Goal: Task Accomplishment & Management: Use online tool/utility

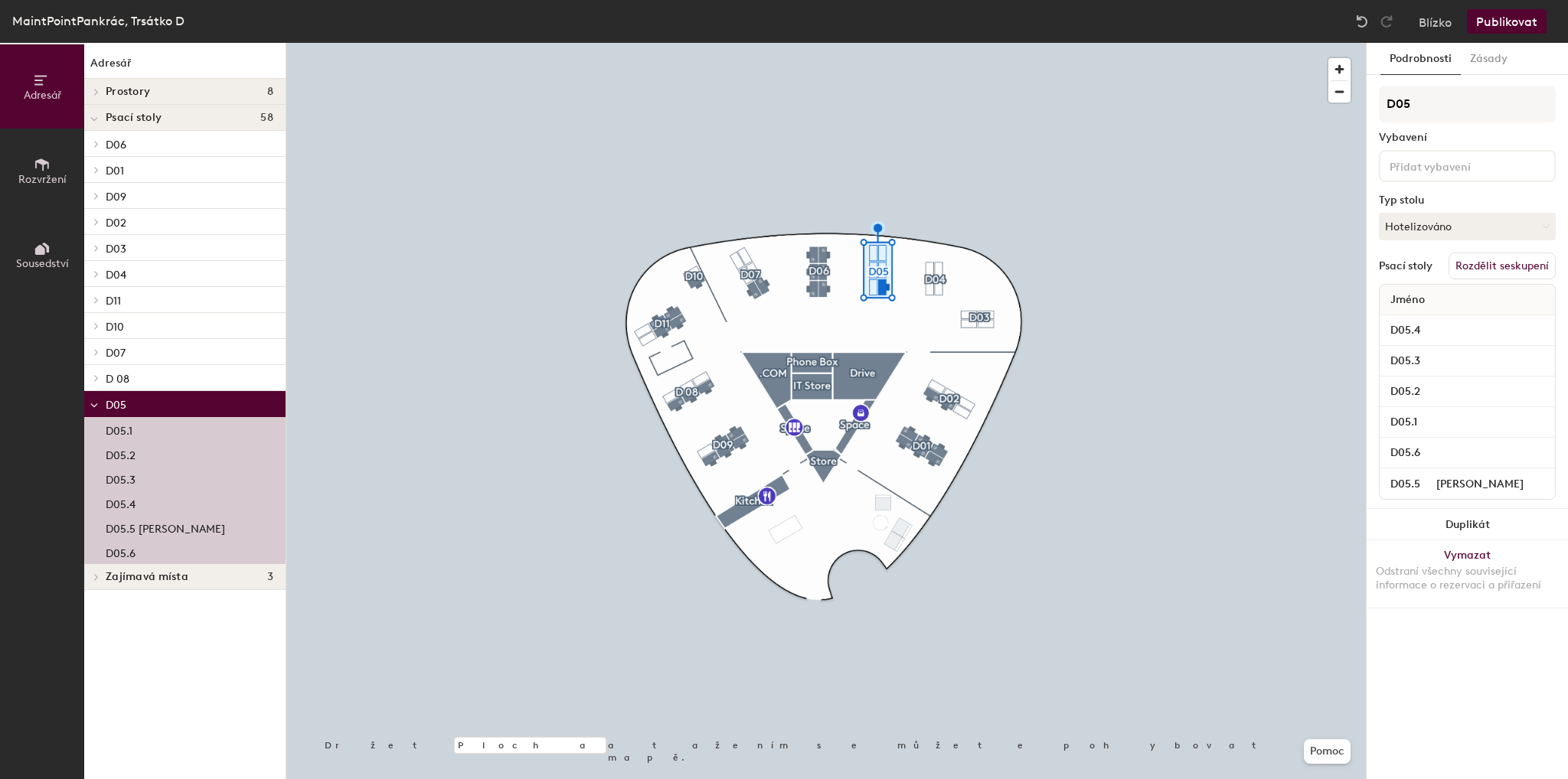
click at [1543, 259] on font "Rozdělit seskupení" at bounding box center [1502, 265] width 93 height 13
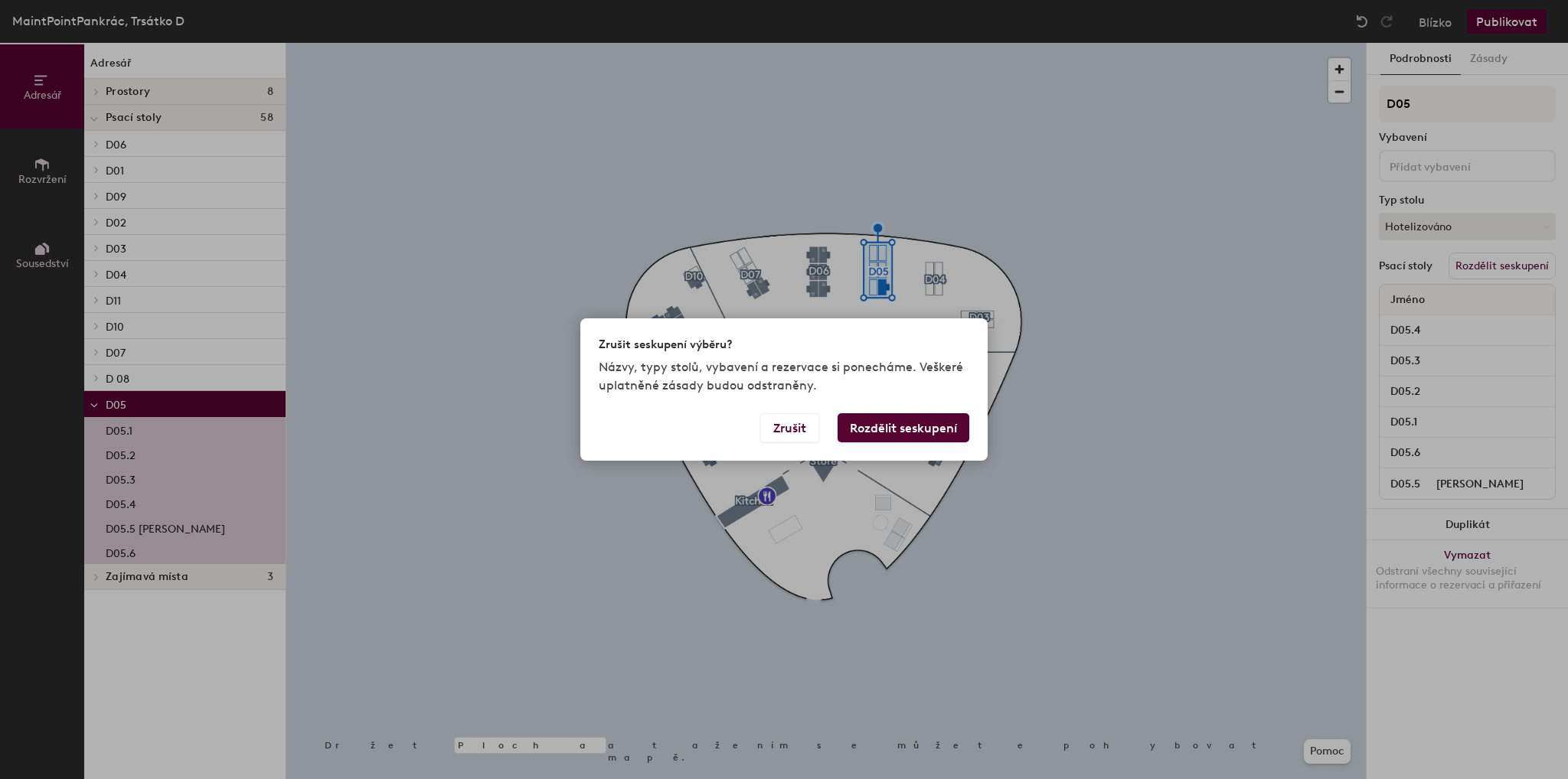
click at [918, 429] on font "Rozdělit seskupení" at bounding box center [904, 428] width 107 height 15
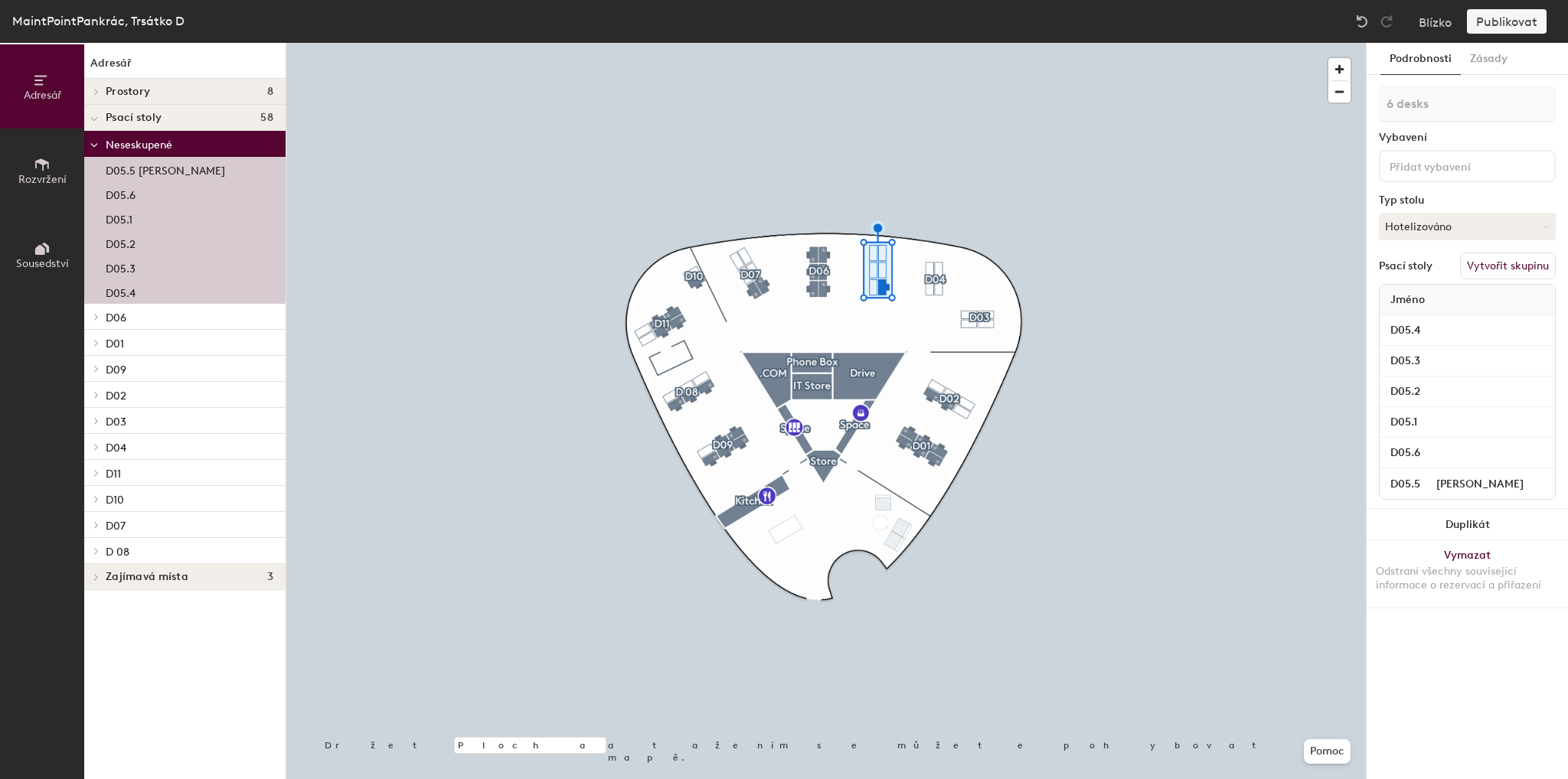
type input "1 desk"
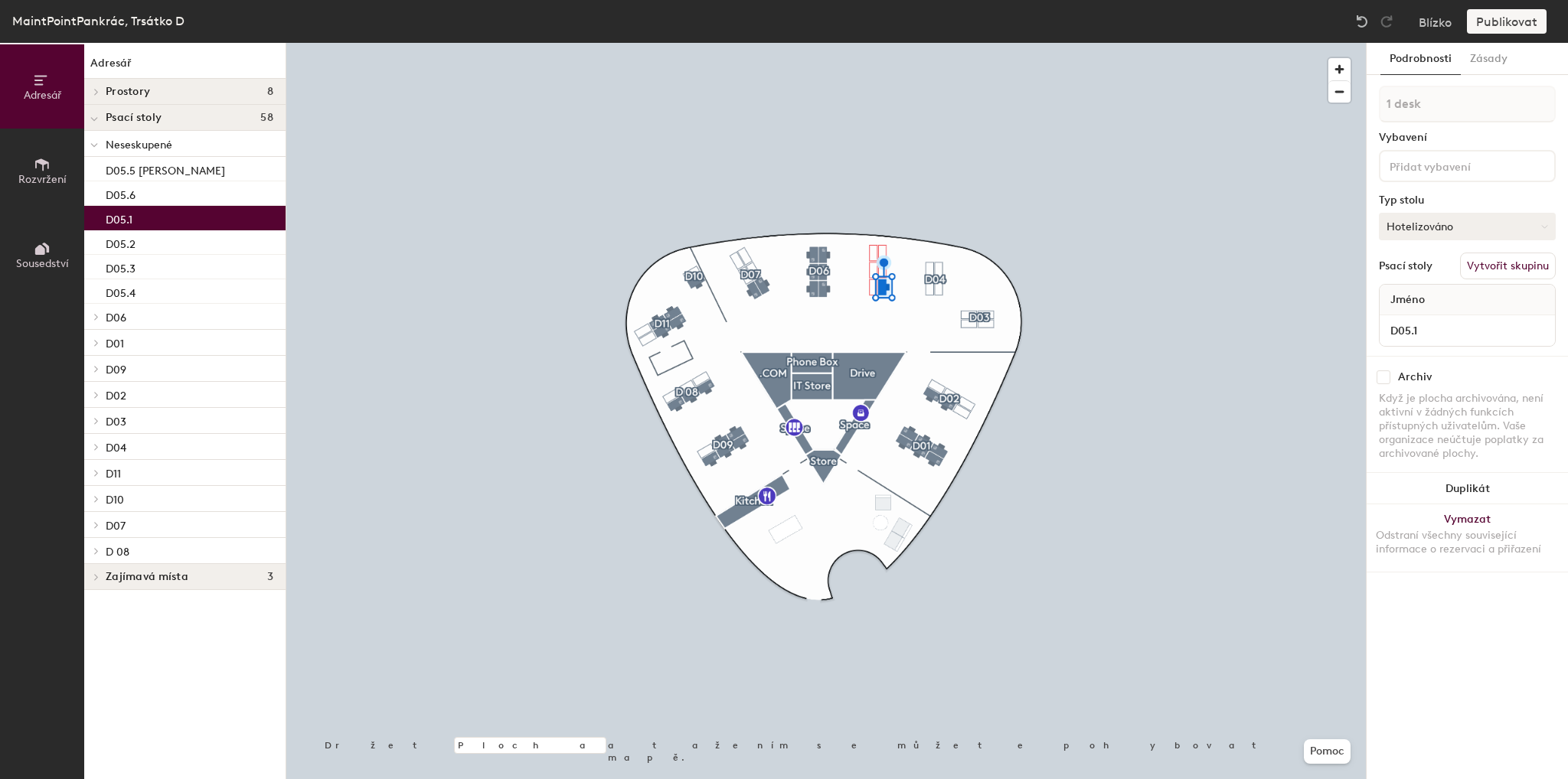
click at [1458, 225] on button "Hotelizováno" at bounding box center [1468, 227] width 177 height 28
click at [1461, 221] on button "Hotelizováno" at bounding box center [1468, 227] width 177 height 28
click at [1382, 380] on input "checkbox" at bounding box center [1384, 377] width 14 height 14
checkbox input "true"
click at [1448, 331] on input "D05.1" at bounding box center [1467, 331] width 169 height 22
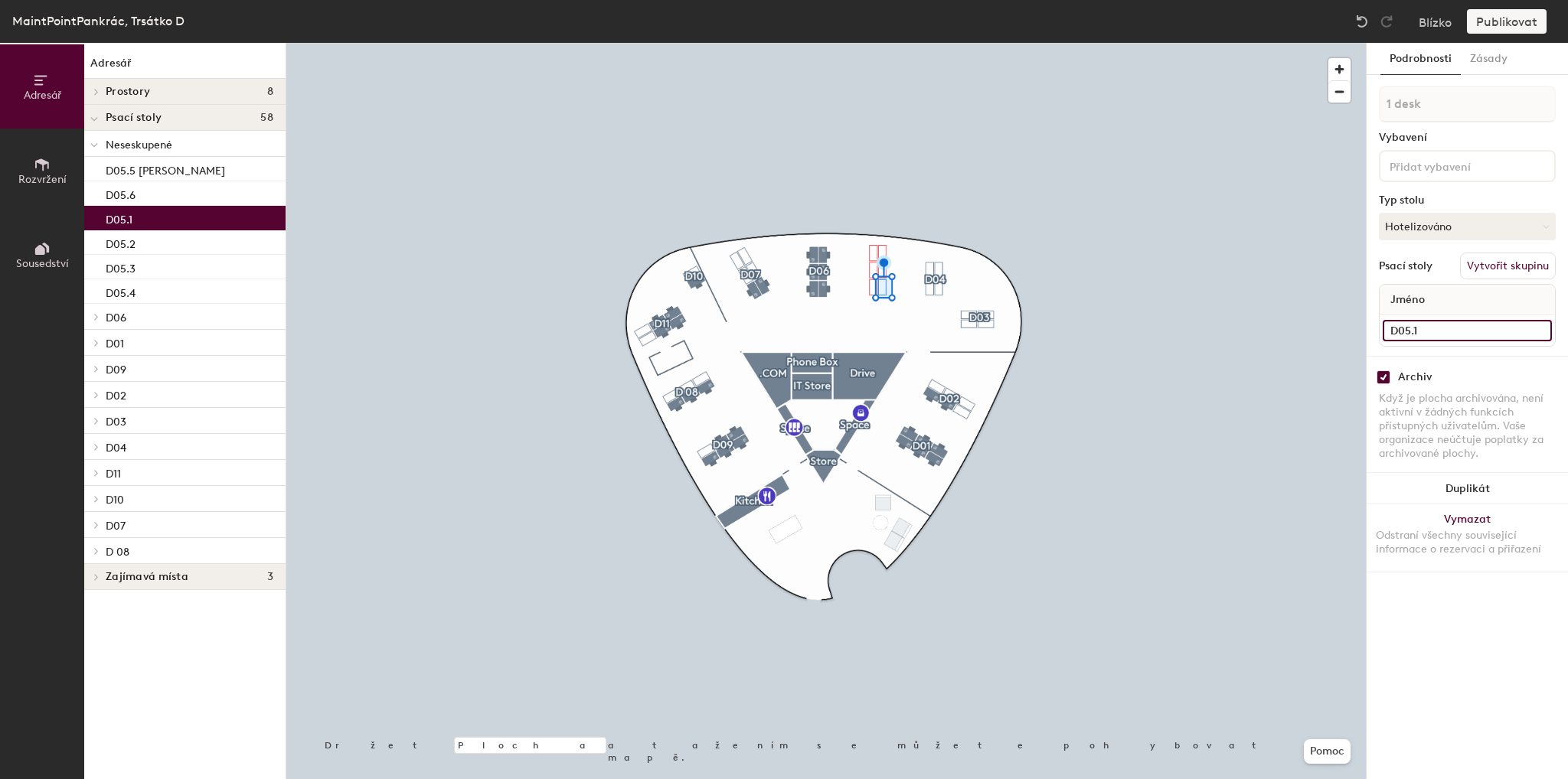
click at [1505, 331] on input "D05.1" at bounding box center [1467, 331] width 169 height 22
type input "D05.1 [PERSON_NAME]"
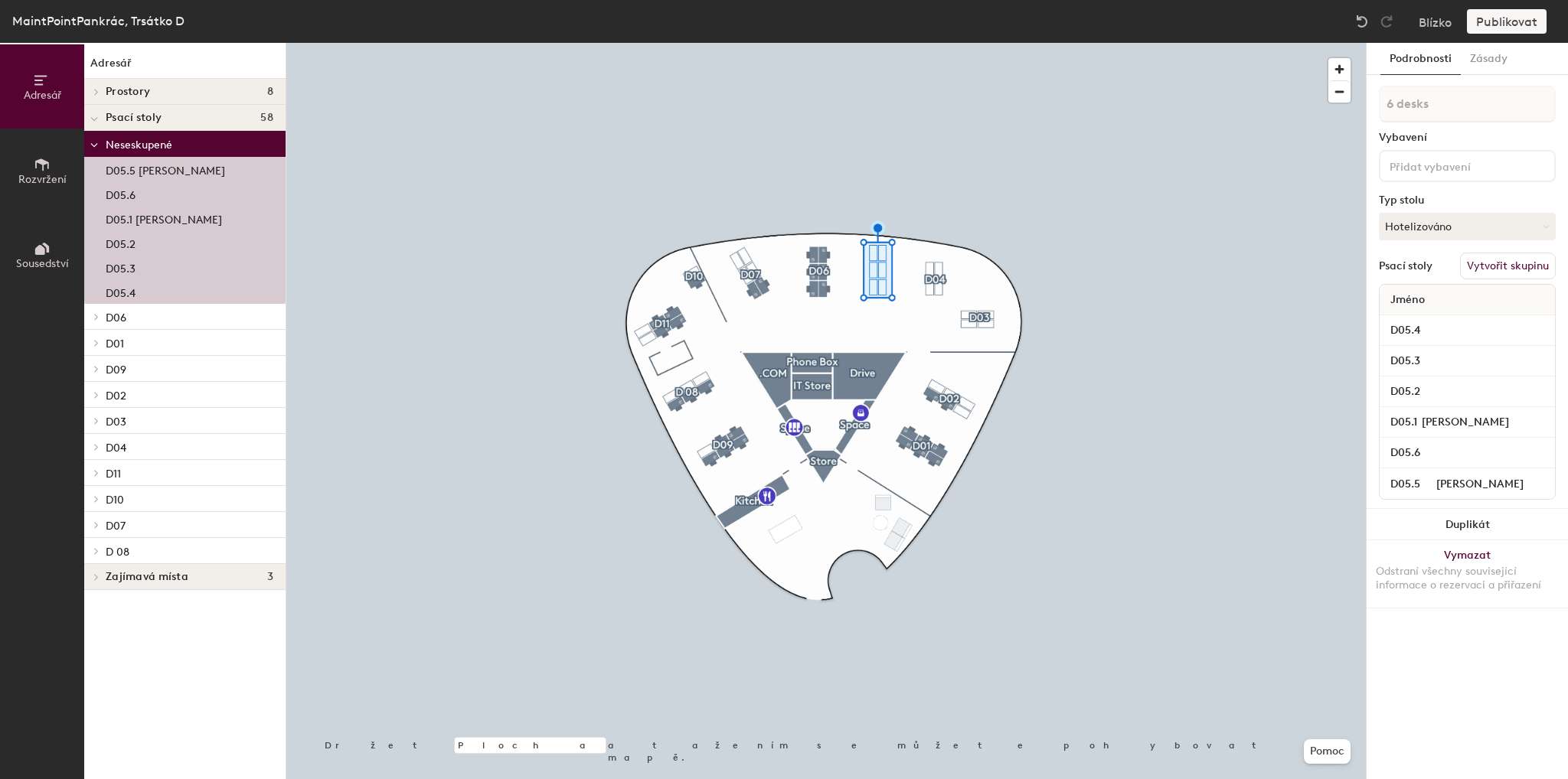
click at [1525, 269] on font "Vytvořit skupinu" at bounding box center [1508, 265] width 82 height 13
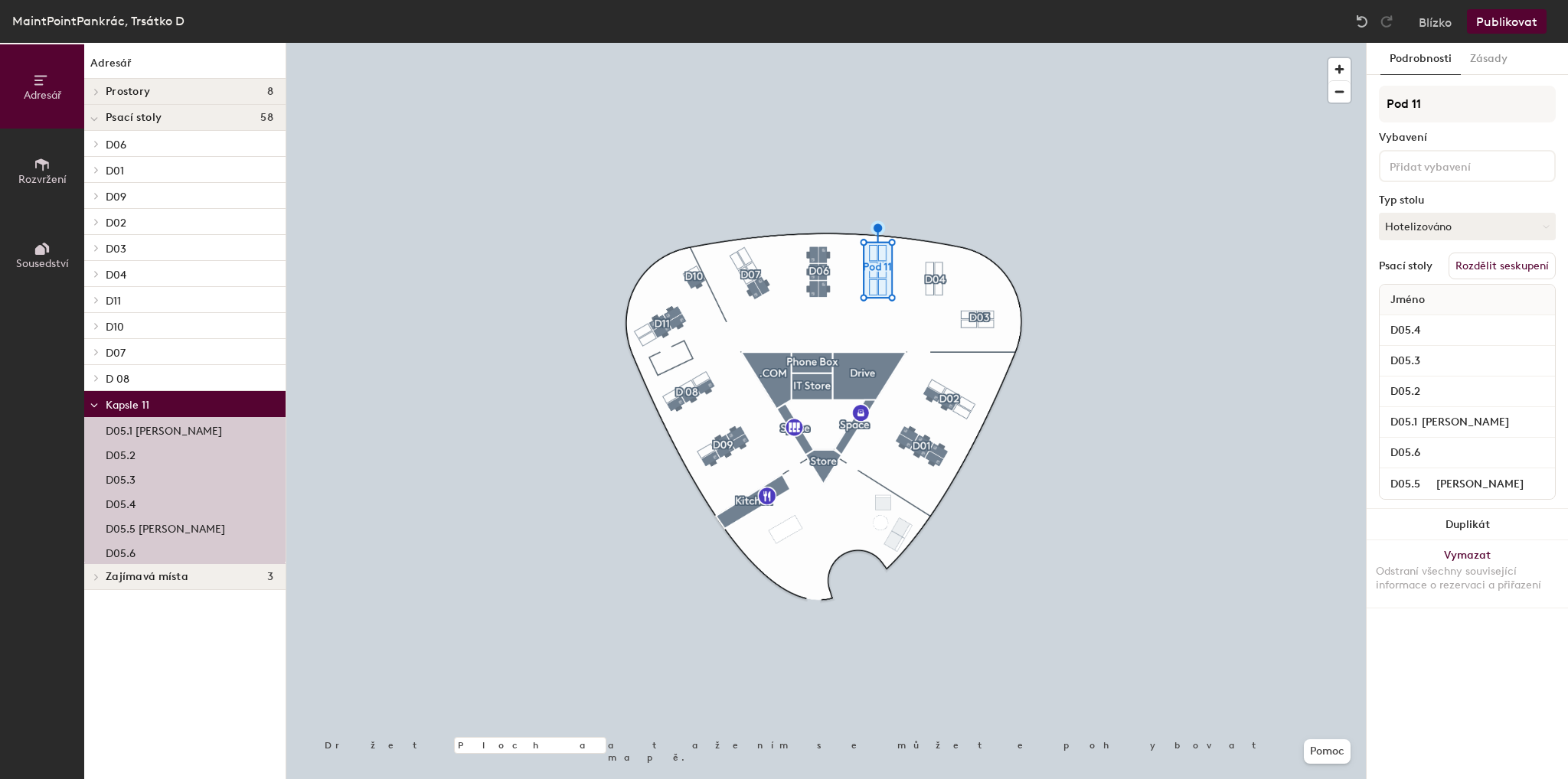
click at [1361, 102] on div "Adresář Rozvržení Sousedství Adresář Prostory 8 .COM Řídit Obchod s IT Kuchyně …" at bounding box center [784, 410] width 1568 height 736
type input "D05"
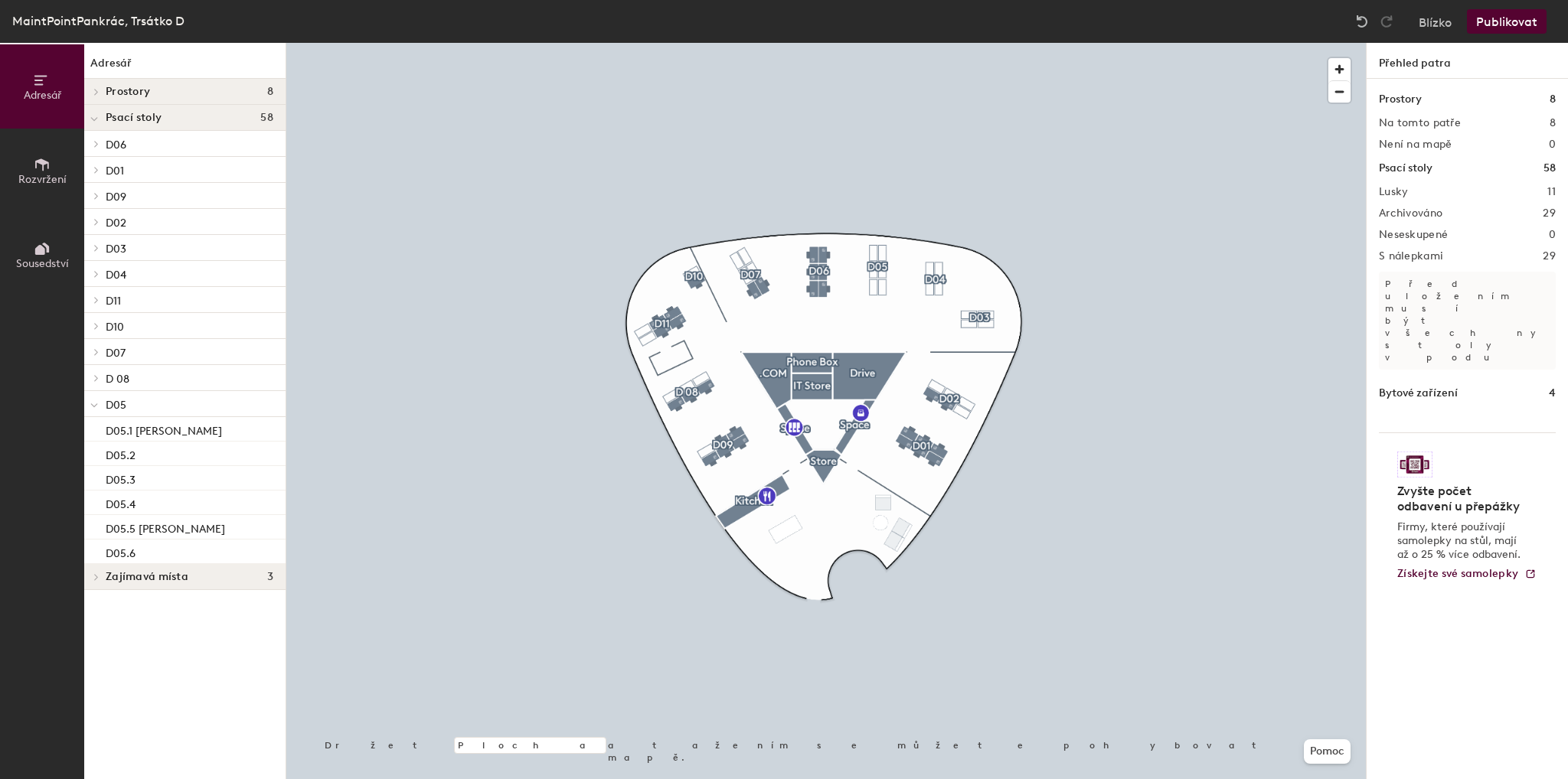
click at [1521, 21] on font "Publikovat" at bounding box center [1507, 22] width 61 height 15
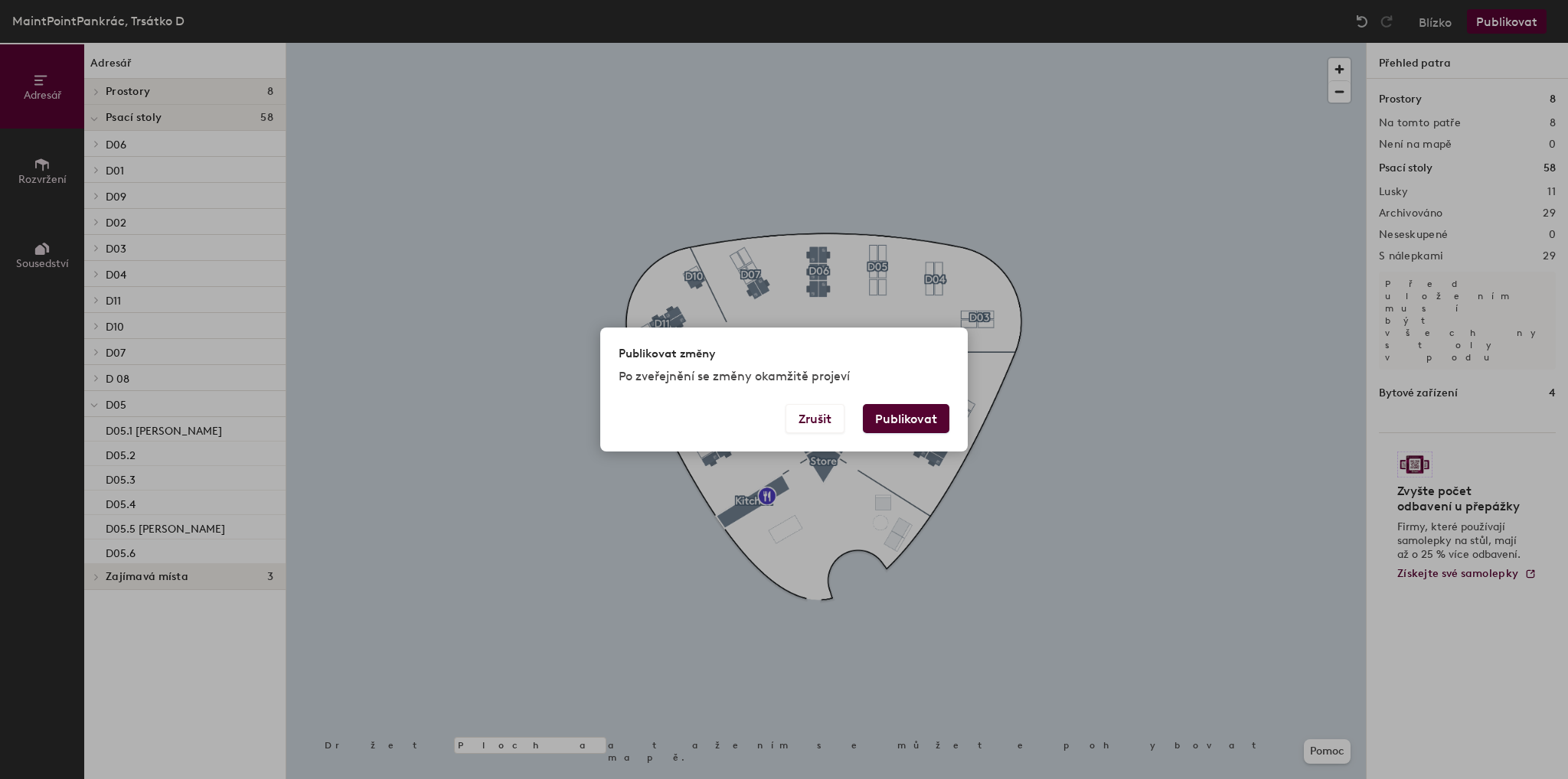
click at [913, 426] on button "Publikovat" at bounding box center [906, 418] width 86 height 29
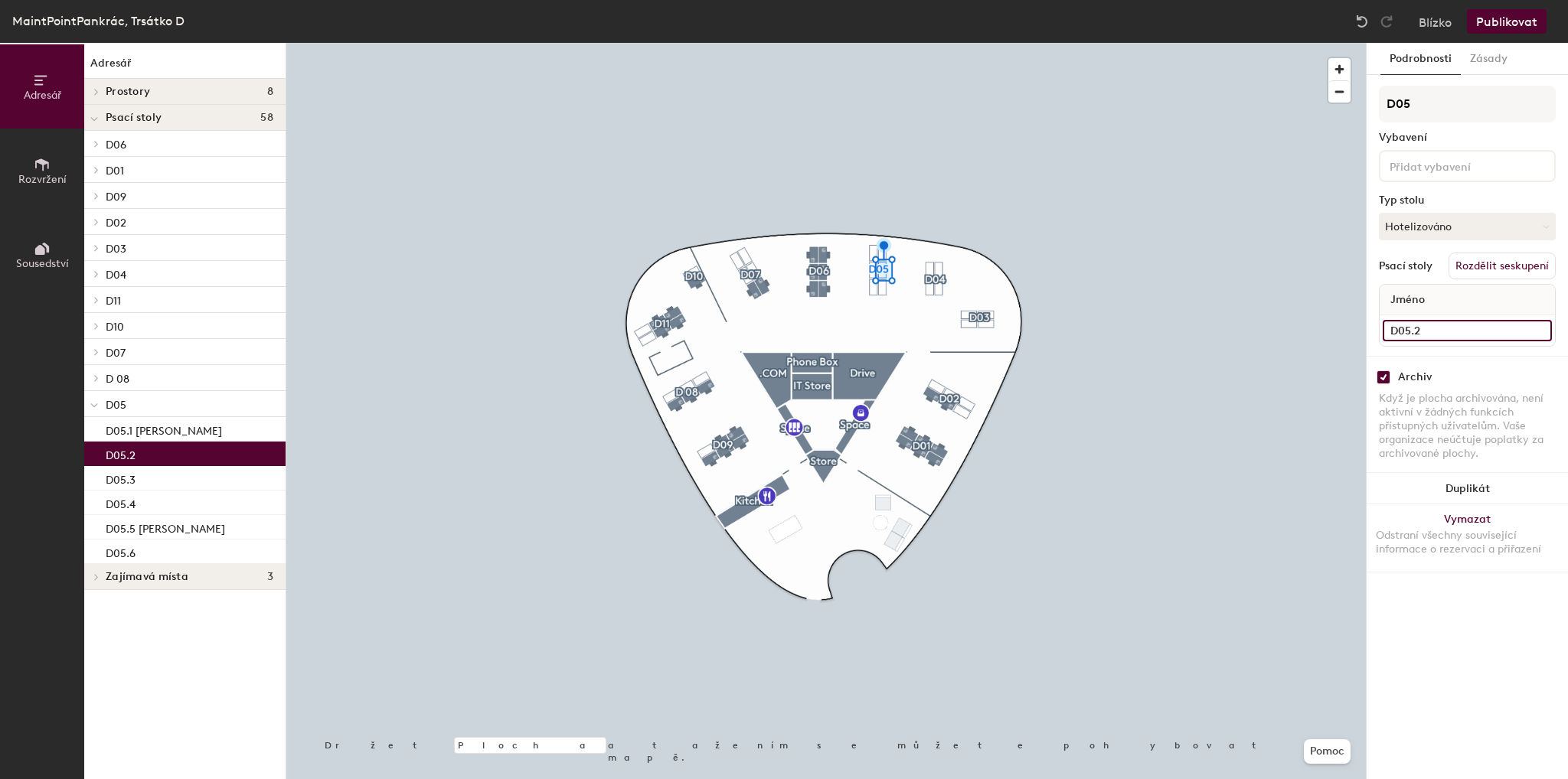
click at [1486, 331] on input "D05.2" at bounding box center [1467, 331] width 169 height 22
click at [1488, 330] on input "D05.2" at bounding box center [1467, 331] width 169 height 22
type input "D05.2 [PERSON_NAME]"
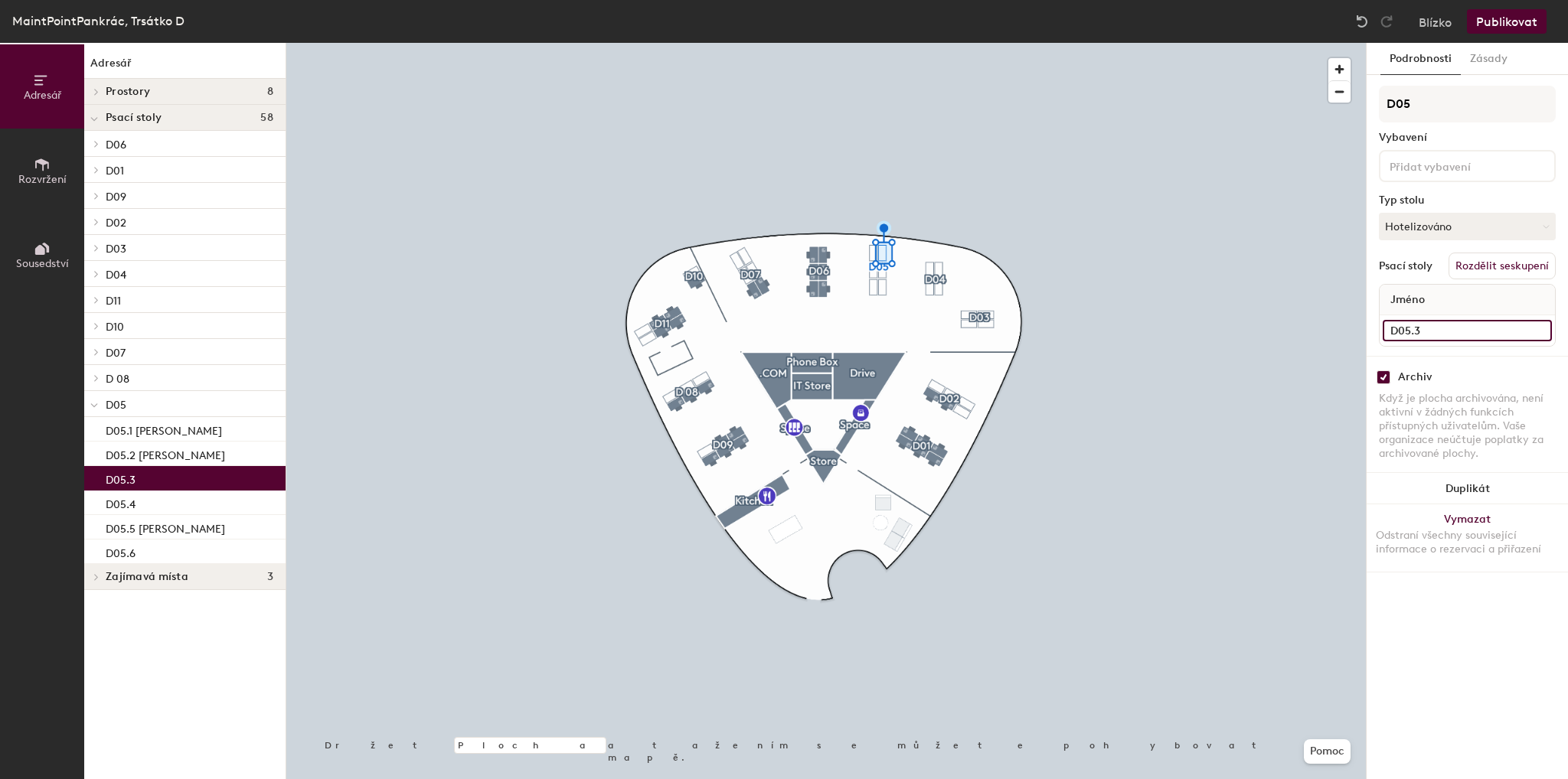
click at [1469, 325] on input "D05.3" at bounding box center [1467, 331] width 169 height 22
click at [1541, 331] on input "D05.3" at bounding box center [1467, 331] width 169 height 22
type input "D05.3 [PERSON_NAME]"
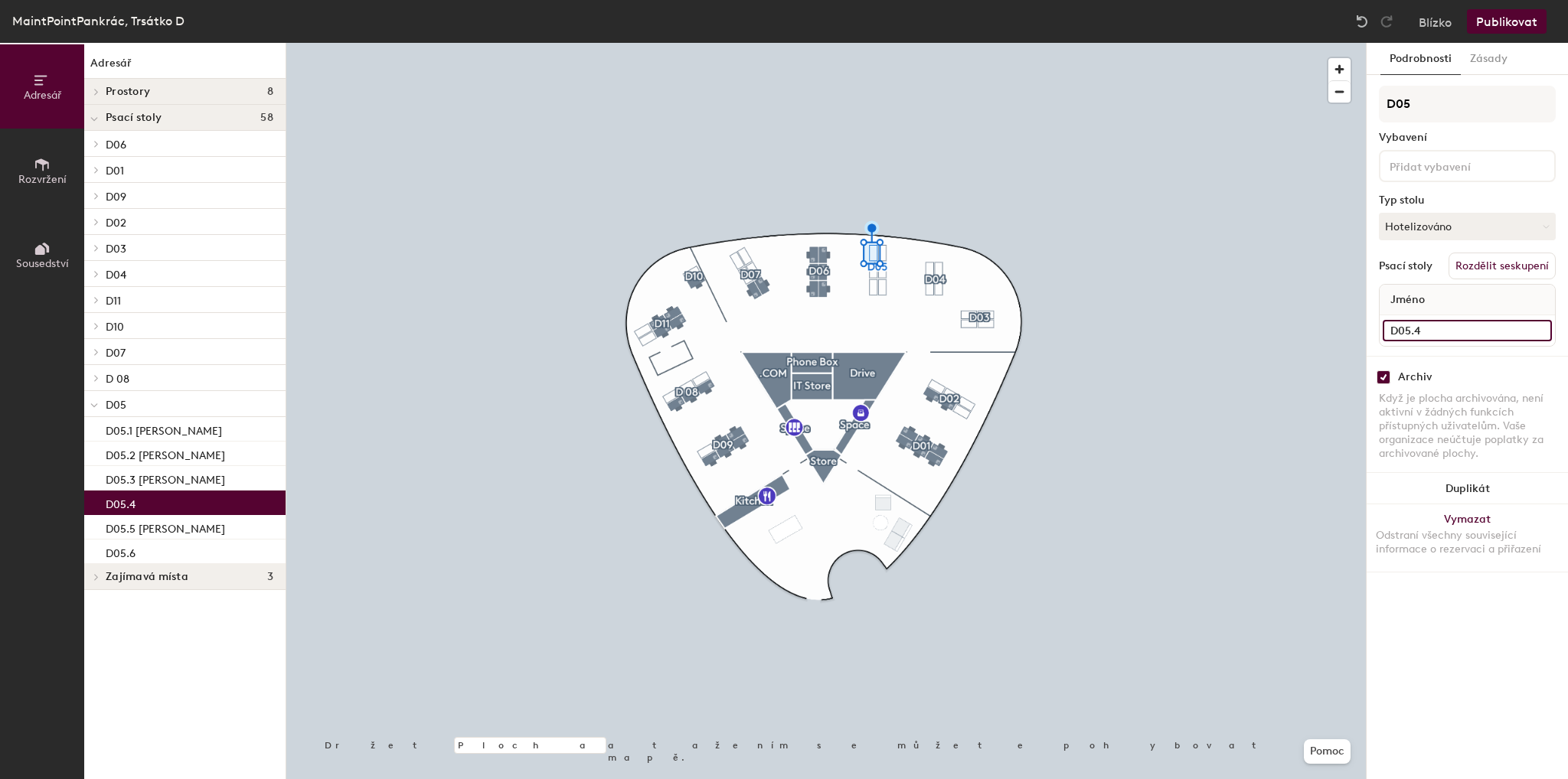
click at [1500, 334] on input "D05.4" at bounding box center [1467, 331] width 169 height 22
click at [1511, 324] on input "D05.4" at bounding box center [1467, 331] width 169 height 22
type input "D05.4 [PERSON_NAME]"
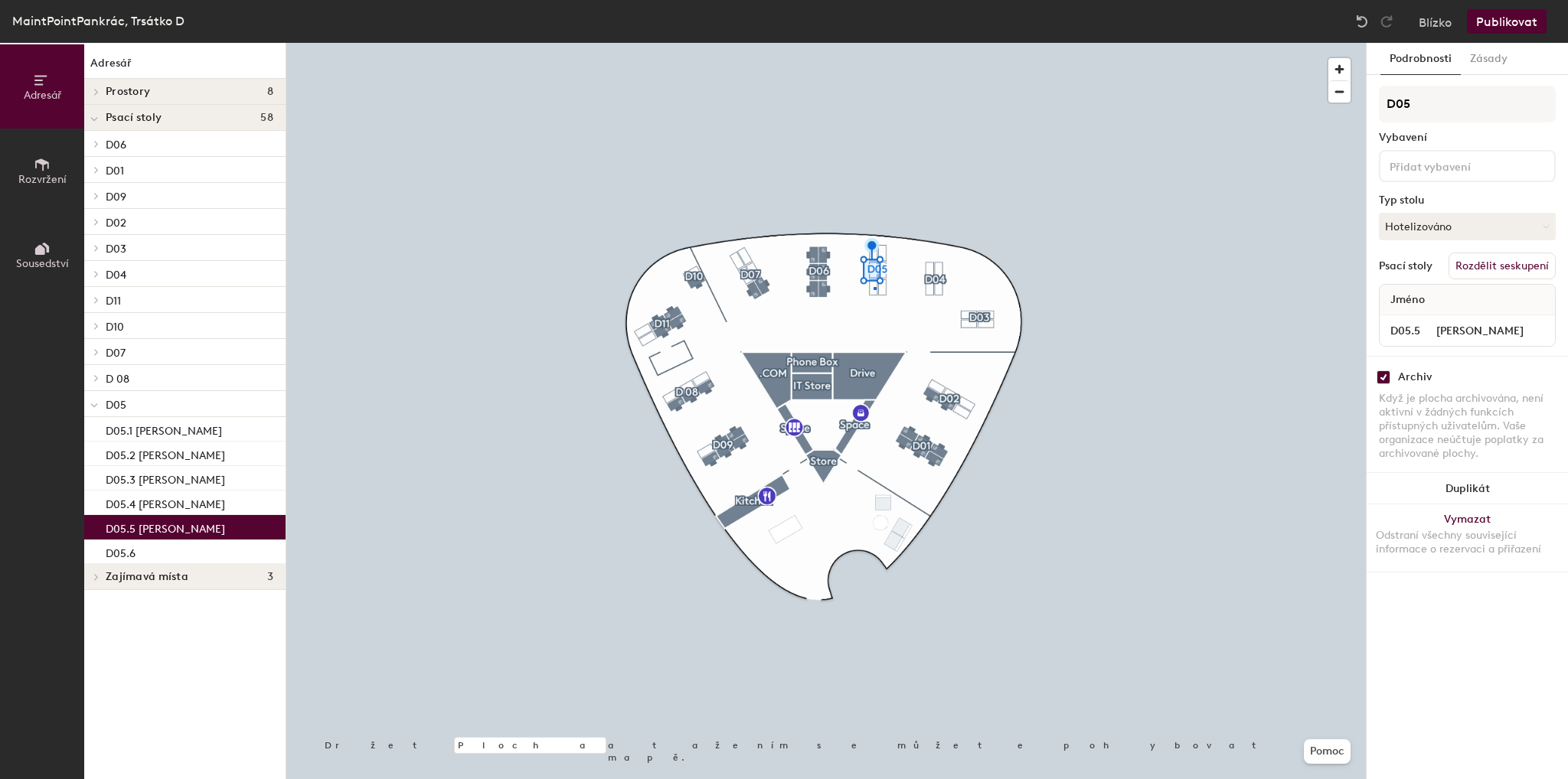
click at [873, 43] on div at bounding box center [826, 43] width 1080 height 0
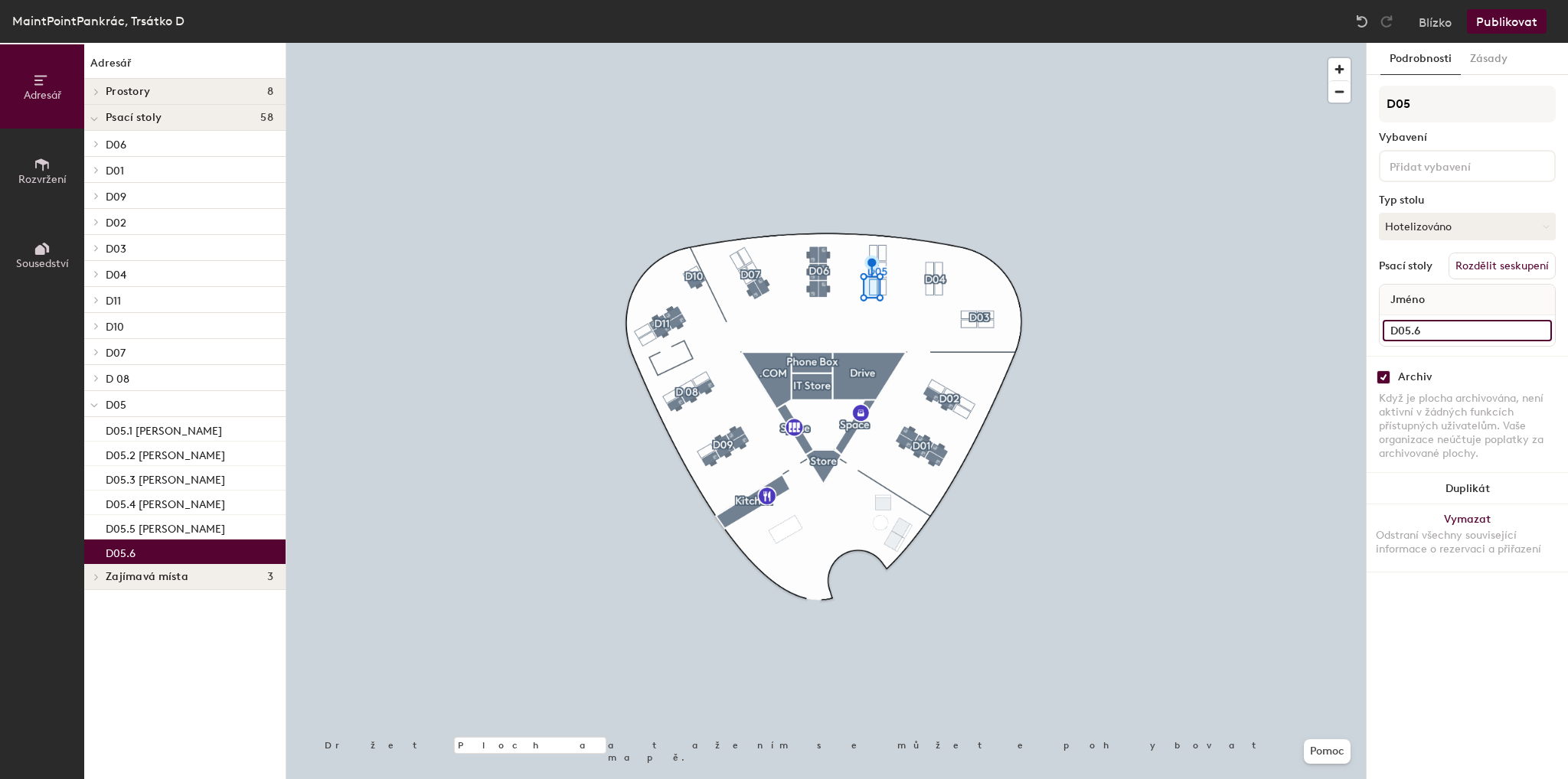
click at [1459, 324] on input "D05.6" at bounding box center [1467, 331] width 169 height 22
click at [1470, 328] on input "D05.6" at bounding box center [1467, 331] width 169 height 22
type input "D05.6 [PERSON_NAME]"
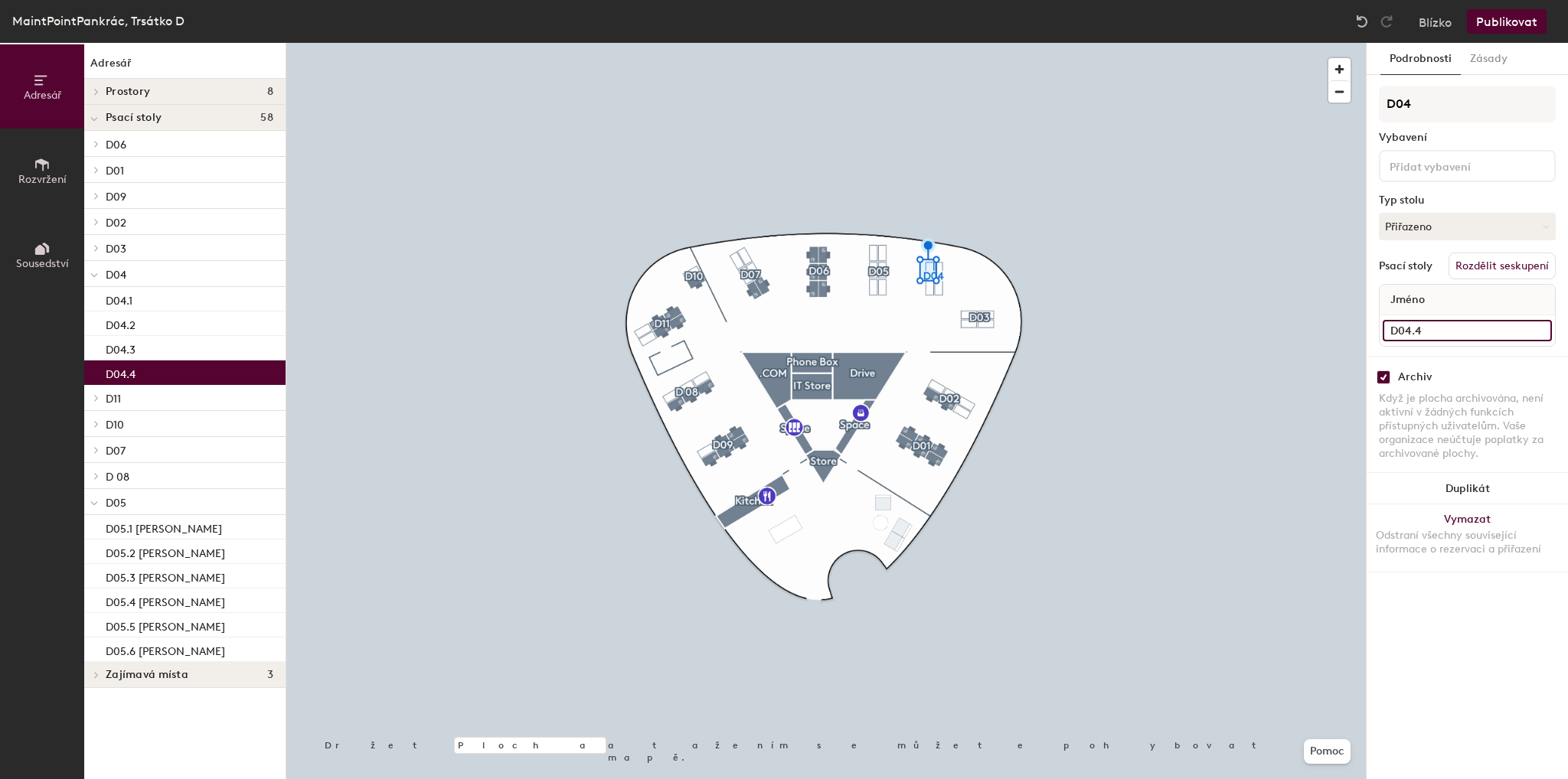
click at [1491, 328] on input "D04.4" at bounding box center [1467, 331] width 169 height 22
click at [1493, 328] on input "D04.4" at bounding box center [1467, 331] width 169 height 22
type input "D04.4 [PERSON_NAME]"
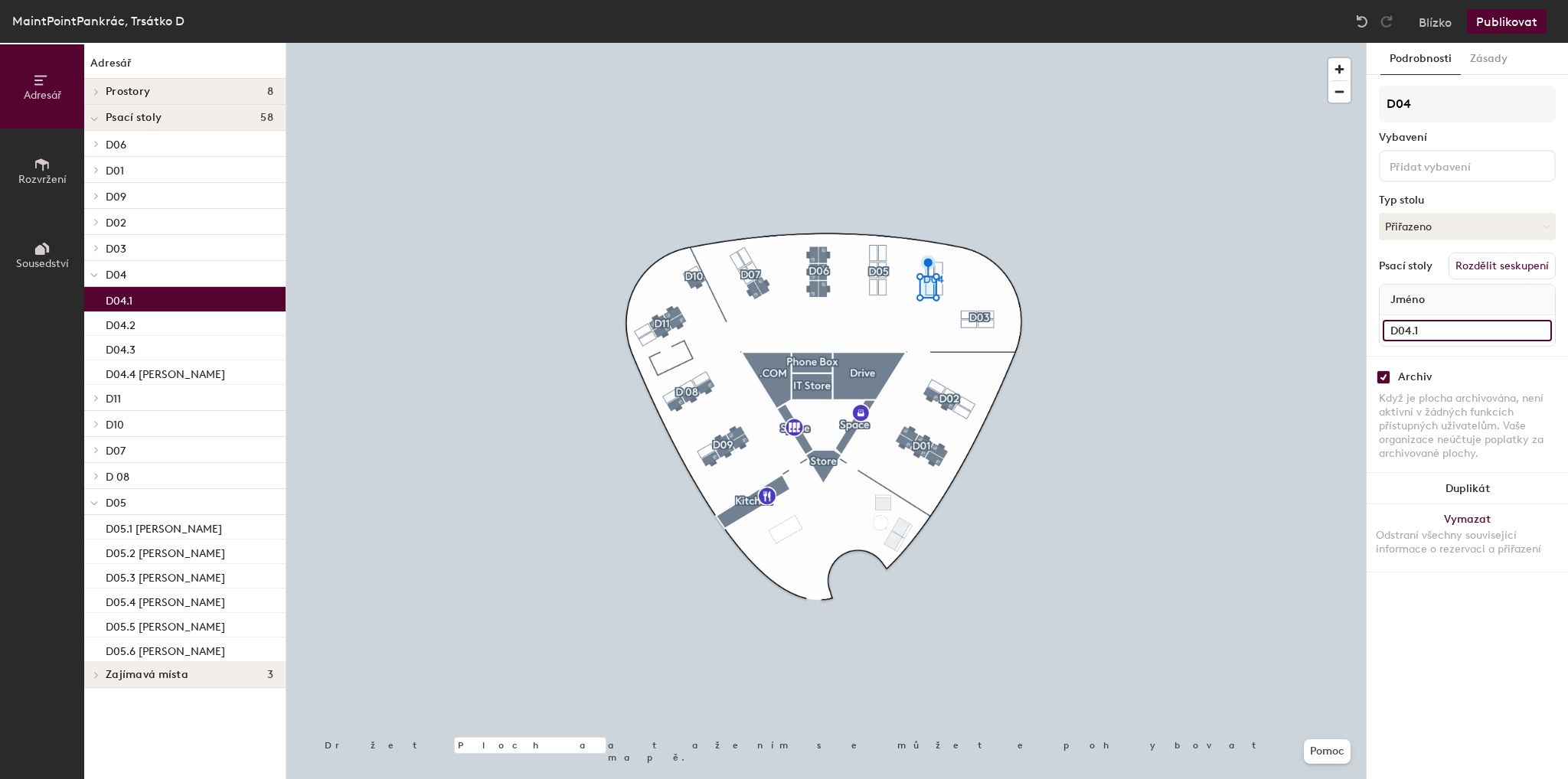
click at [1521, 330] on input "D04.1" at bounding box center [1467, 331] width 169 height 22
click at [1513, 331] on input "D04.1" at bounding box center [1467, 331] width 169 height 22
type input "D04.1 [PERSON_NAME]"
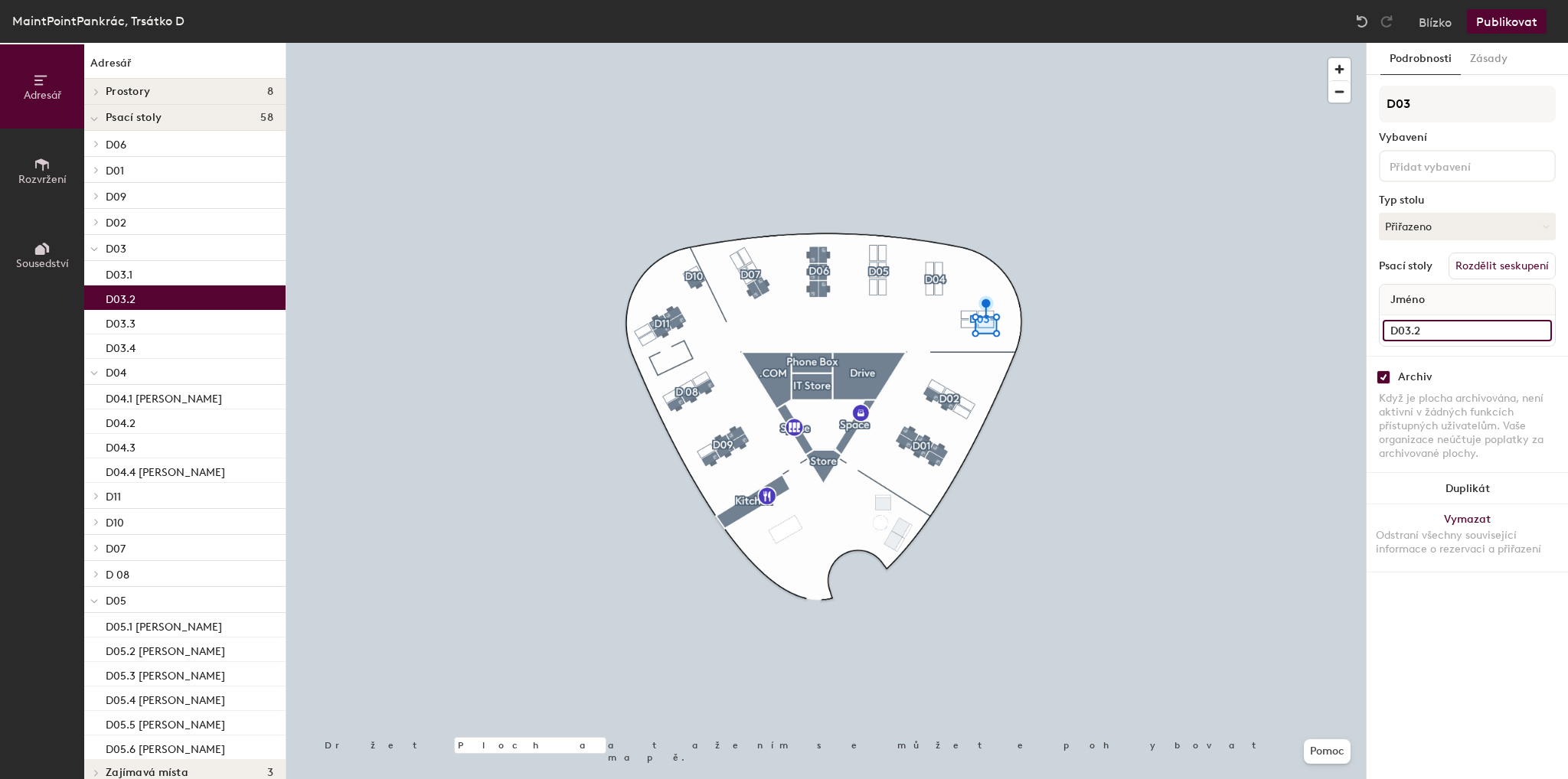
click at [1483, 324] on input "D03.2" at bounding box center [1467, 331] width 169 height 22
type input "D03.2 [PERSON_NAME]"
click at [942, 43] on div at bounding box center [826, 43] width 1080 height 0
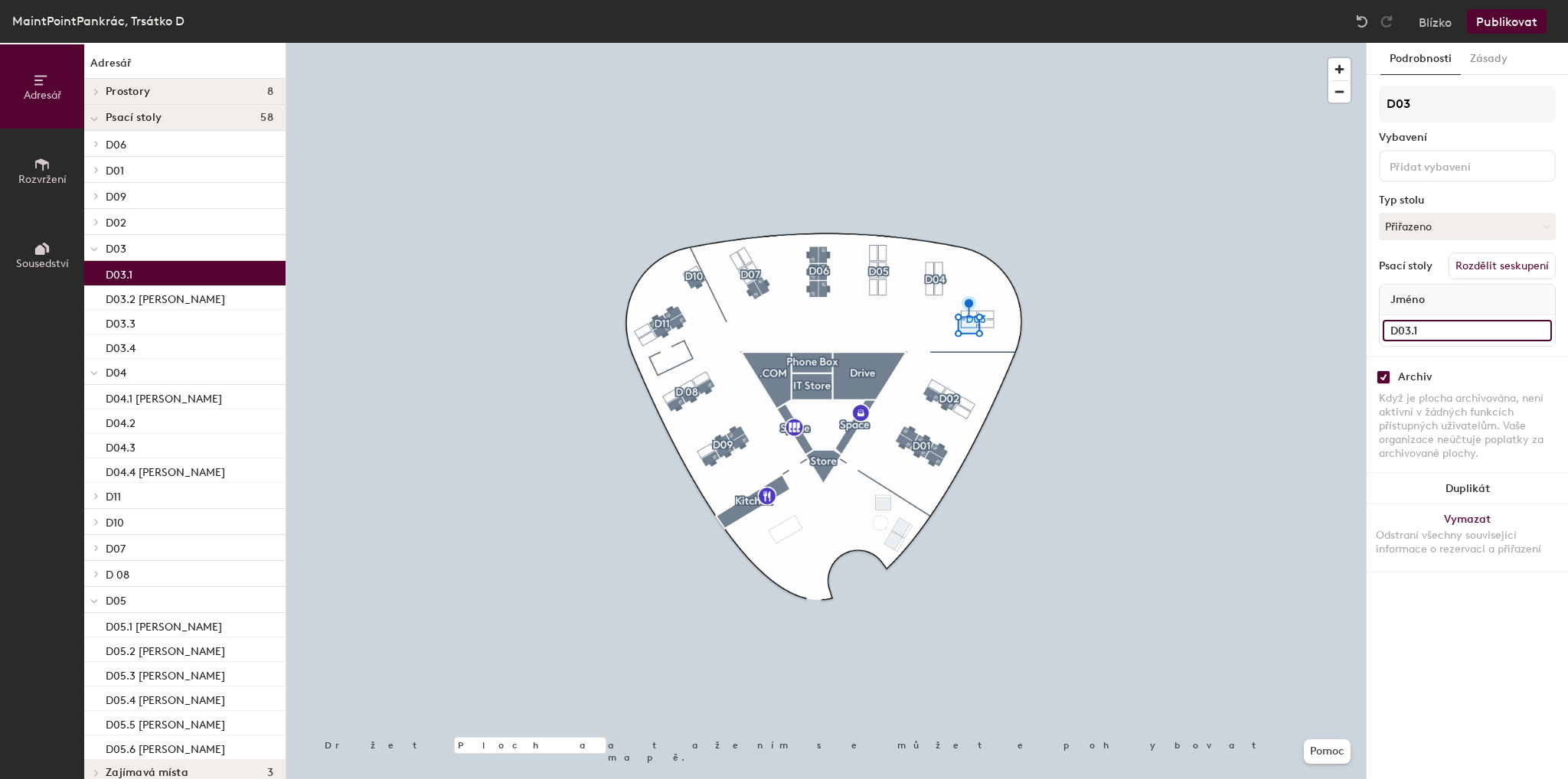
click at [1542, 331] on input "D03.1" at bounding box center [1467, 331] width 169 height 22
click at [1505, 330] on input "D03.1" at bounding box center [1467, 331] width 169 height 22
type input "D03.1 [PERSON_NAME]"
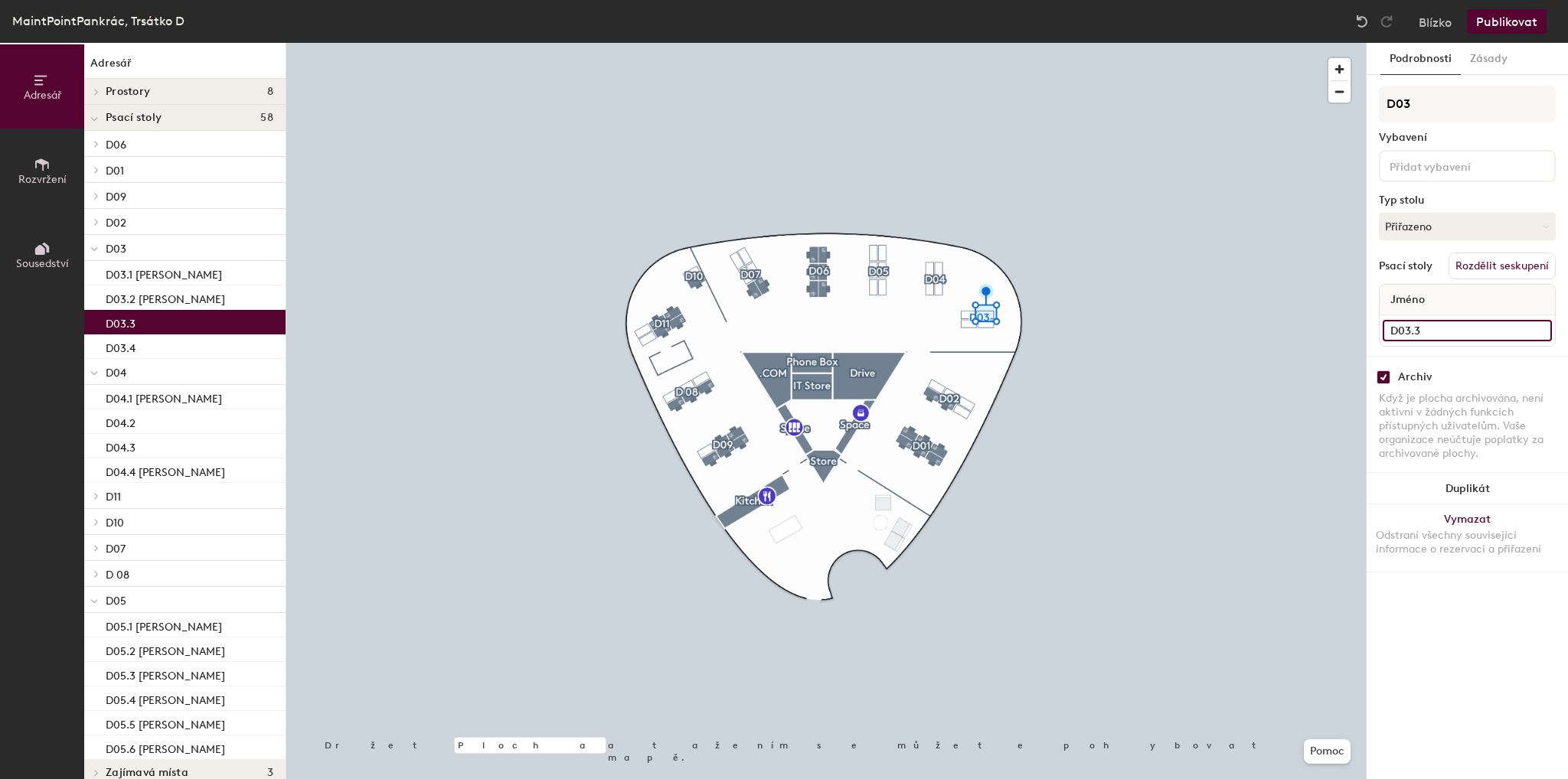
click at [1542, 328] on input "D03.3" at bounding box center [1467, 331] width 169 height 22
click at [1504, 327] on input "D03.3" at bounding box center [1467, 331] width 169 height 22
type input "D03.3 [PERSON_NAME]"
click at [927, 43] on div at bounding box center [826, 43] width 1080 height 0
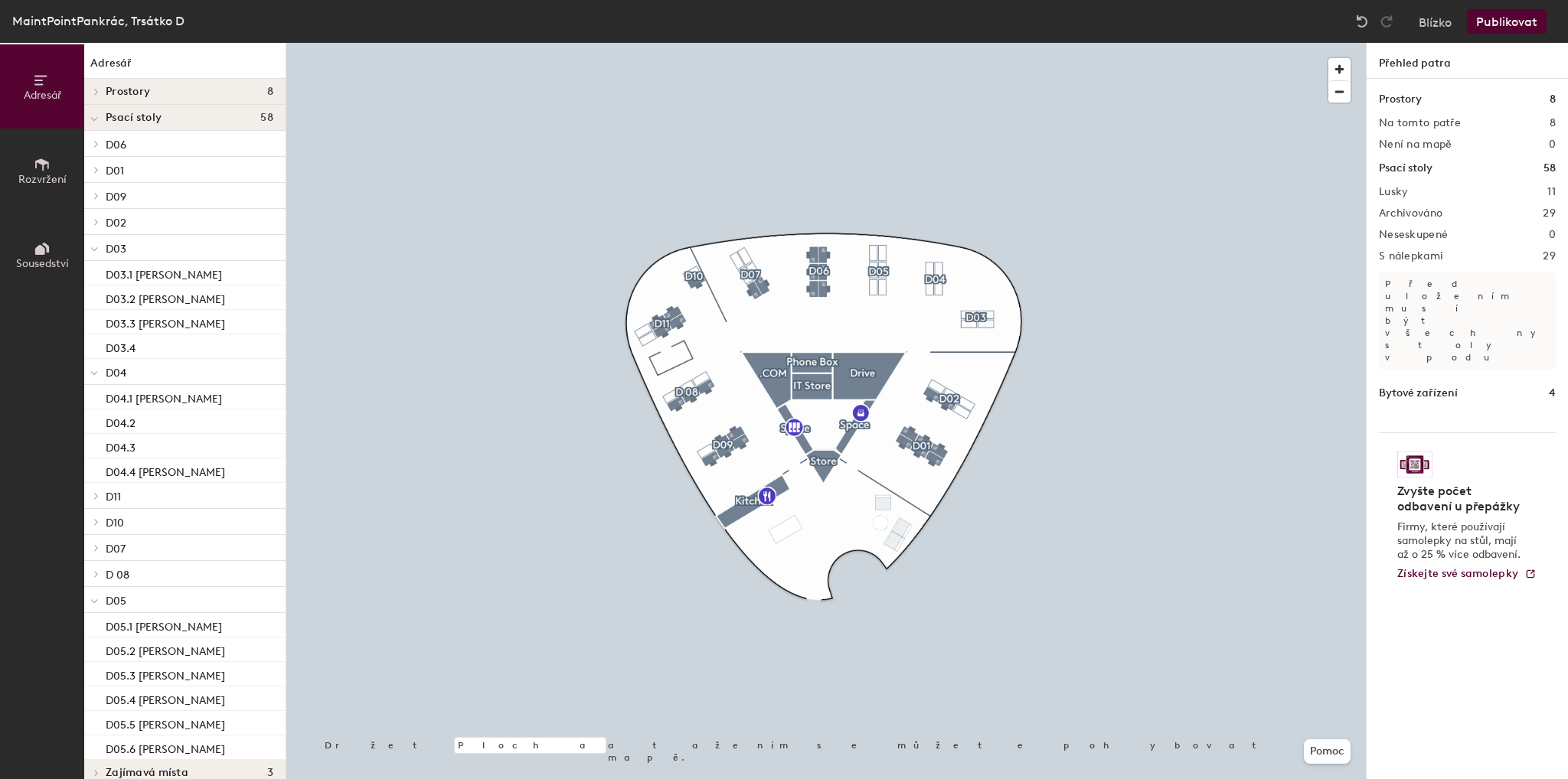
click at [1515, 22] on font "Publikovat" at bounding box center [1507, 22] width 61 height 15
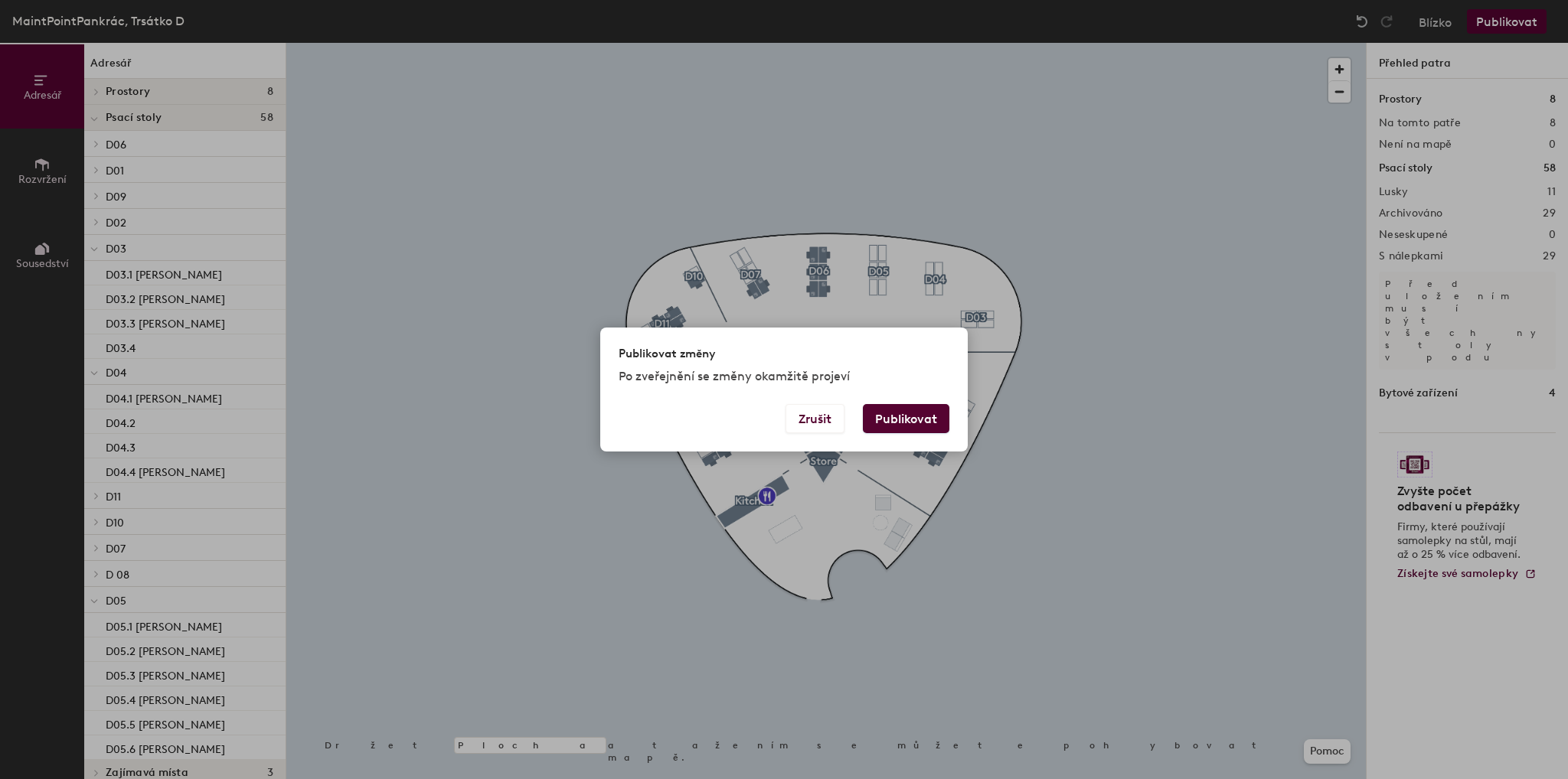
click at [907, 417] on font "Publikovat" at bounding box center [906, 419] width 62 height 15
